Goal: Check status

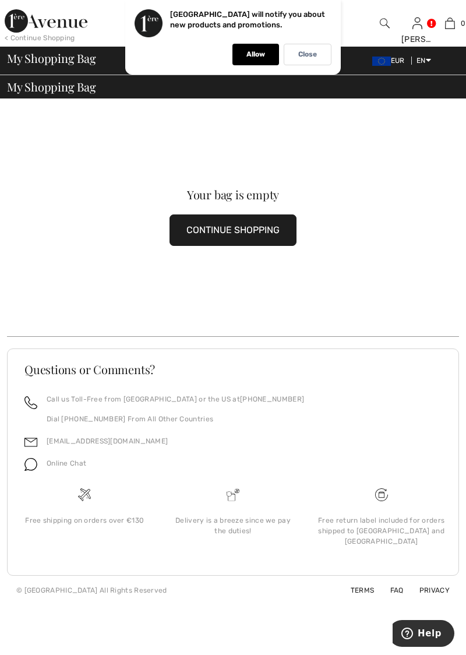
click at [304, 104] on link "My Info" at bounding box center [353, 111] width 141 height 20
click at [299, 108] on link "My Info" at bounding box center [353, 111] width 141 height 20
click at [313, 113] on link "My Info" at bounding box center [353, 111] width 141 height 20
click at [298, 133] on link "Orders" at bounding box center [353, 131] width 141 height 20
click at [199, 329] on div "Your bag is empty CONTINUE SHOPPING" at bounding box center [233, 217] width 452 height 238
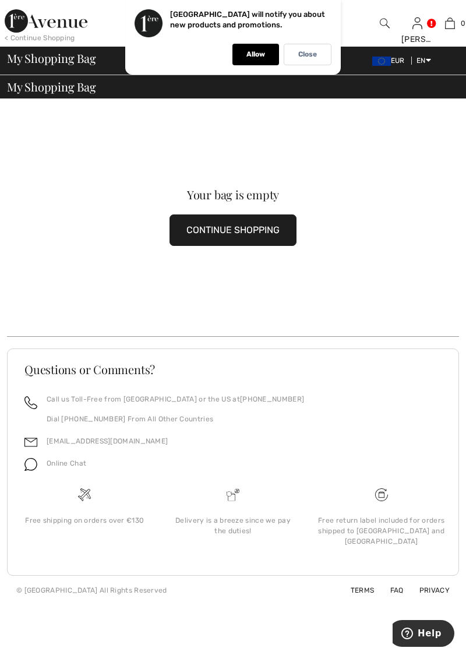
click at [415, 56] on div "EUR EN English Français" at bounding box center [411, 60] width 96 height 10
click at [438, 64] on div "EUR EN English Français" at bounding box center [411, 60] width 96 height 10
click at [255, 61] on div "Allow" at bounding box center [255, 55] width 47 height 22
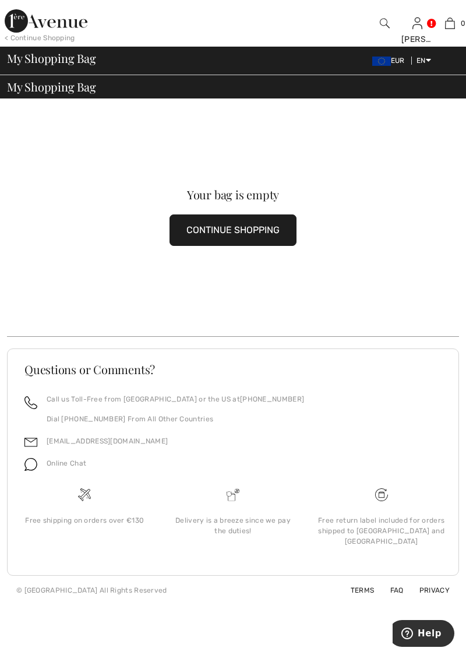
click at [459, 66] on link "English" at bounding box center [458, 73] width 75 height 17
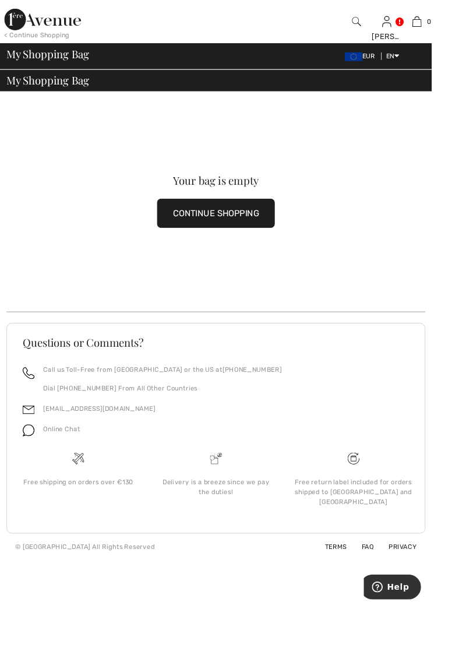
click at [443, 97] on link "Français" at bounding box center [458, 90] width 75 height 17
click at [432, 93] on link "Français" at bounding box center [458, 90] width 75 height 17
click at [438, 94] on link "Français" at bounding box center [458, 90] width 75 height 17
click at [435, 92] on link "Français" at bounding box center [458, 90] width 75 height 17
click at [431, 98] on link "Français" at bounding box center [458, 90] width 75 height 17
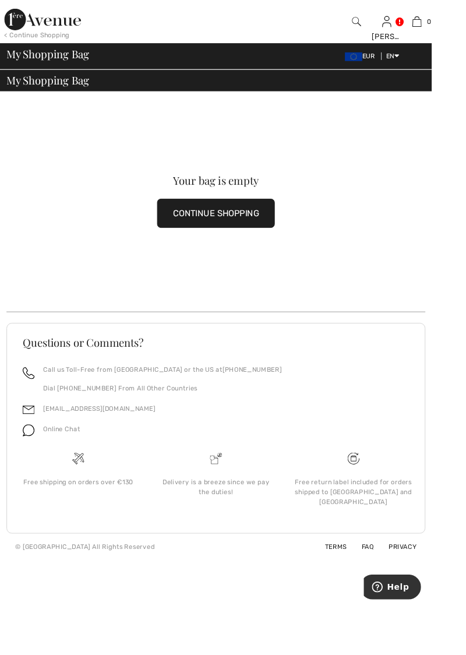
click at [438, 97] on link "Français" at bounding box center [458, 90] width 75 height 17
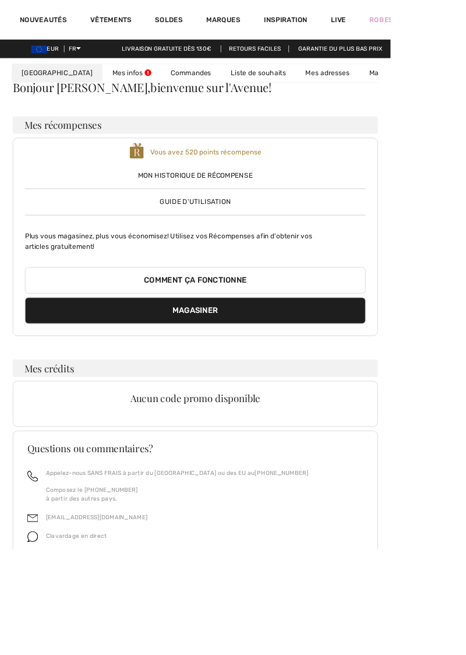
click at [129, 85] on link "Mes infos" at bounding box center [157, 87] width 70 height 22
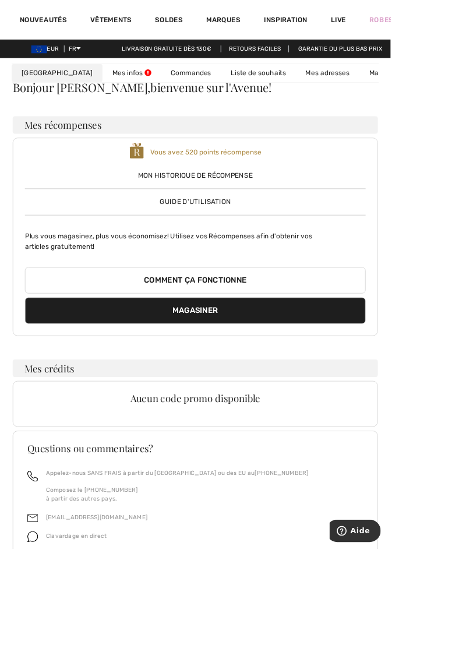
click at [192, 89] on link "Commandes" at bounding box center [228, 87] width 72 height 22
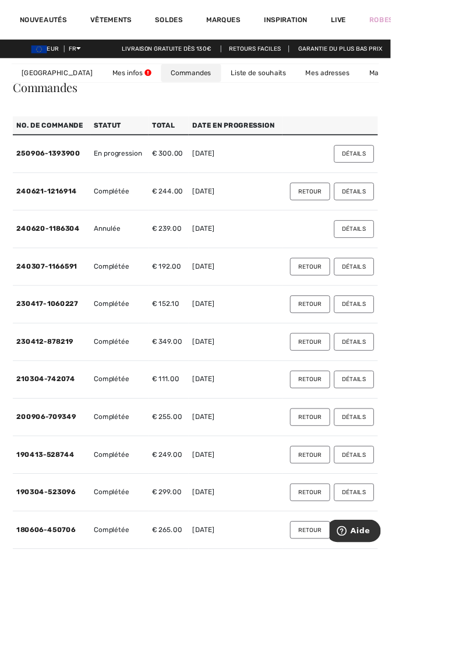
click at [415, 182] on button "Détails" at bounding box center [423, 183] width 48 height 21
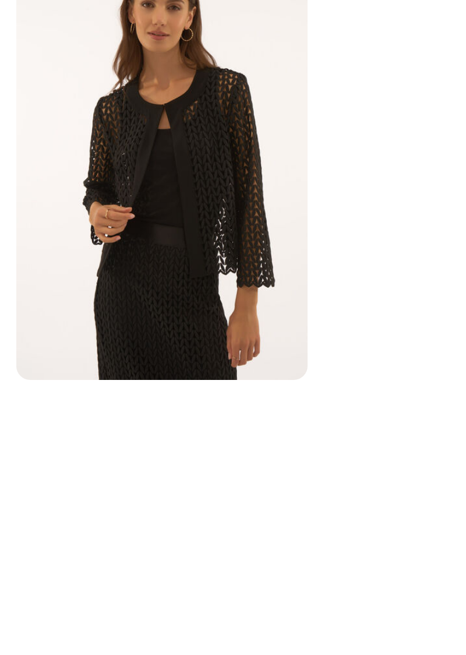
click at [73, 454] on img at bounding box center [61, 434] width 58 height 87
